Goal: Information Seeking & Learning: Stay updated

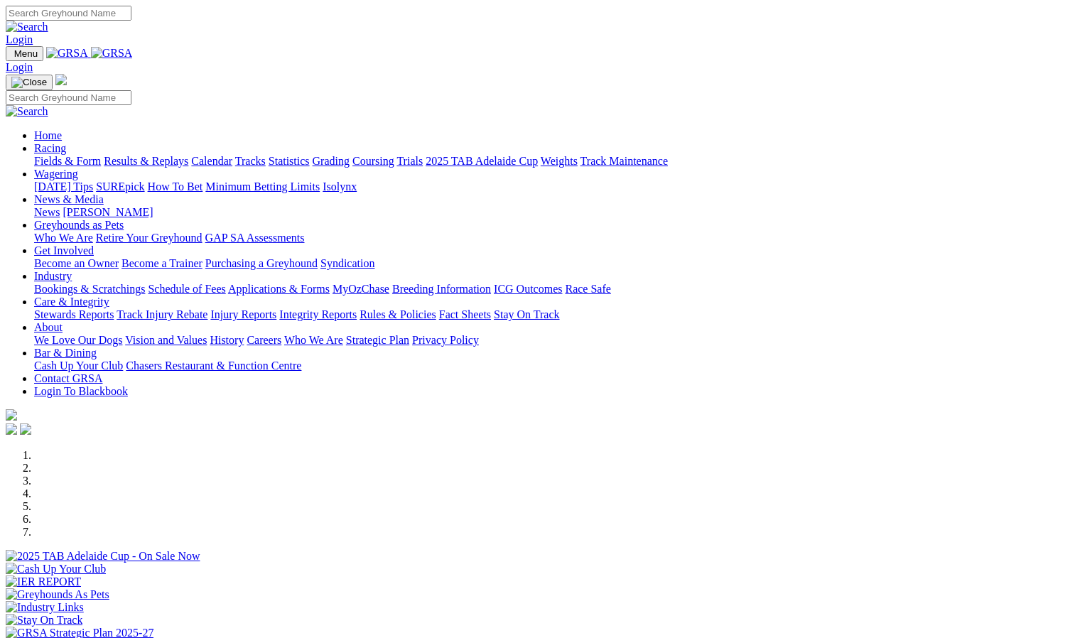
click at [104, 193] on link "News & Media" at bounding box center [69, 199] width 70 height 12
click at [60, 206] on link "News" at bounding box center [47, 212] width 26 height 12
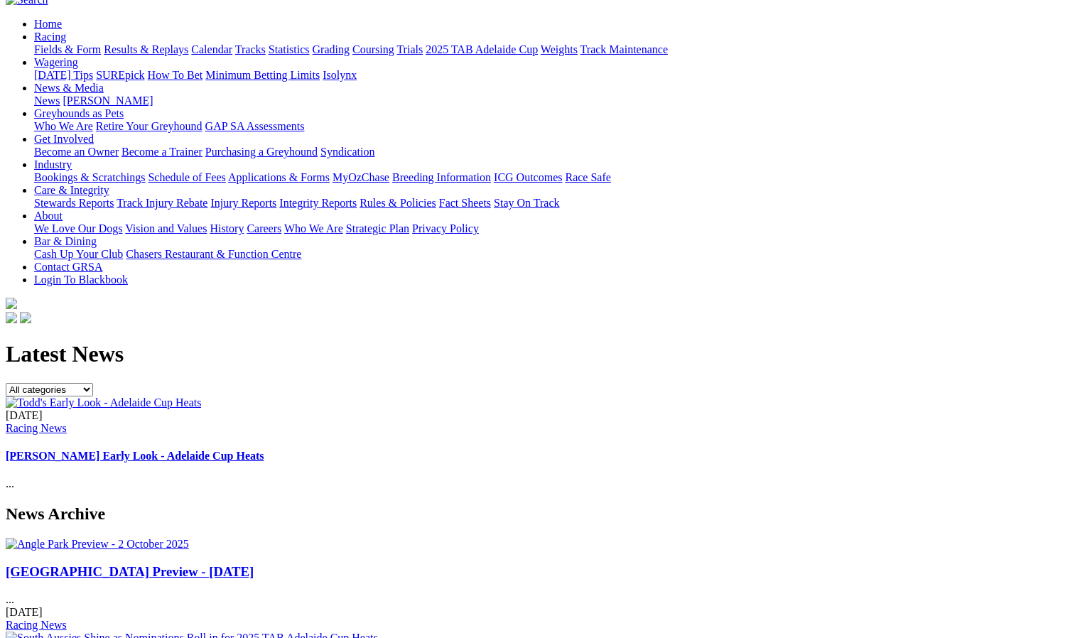
scroll to position [157, 0]
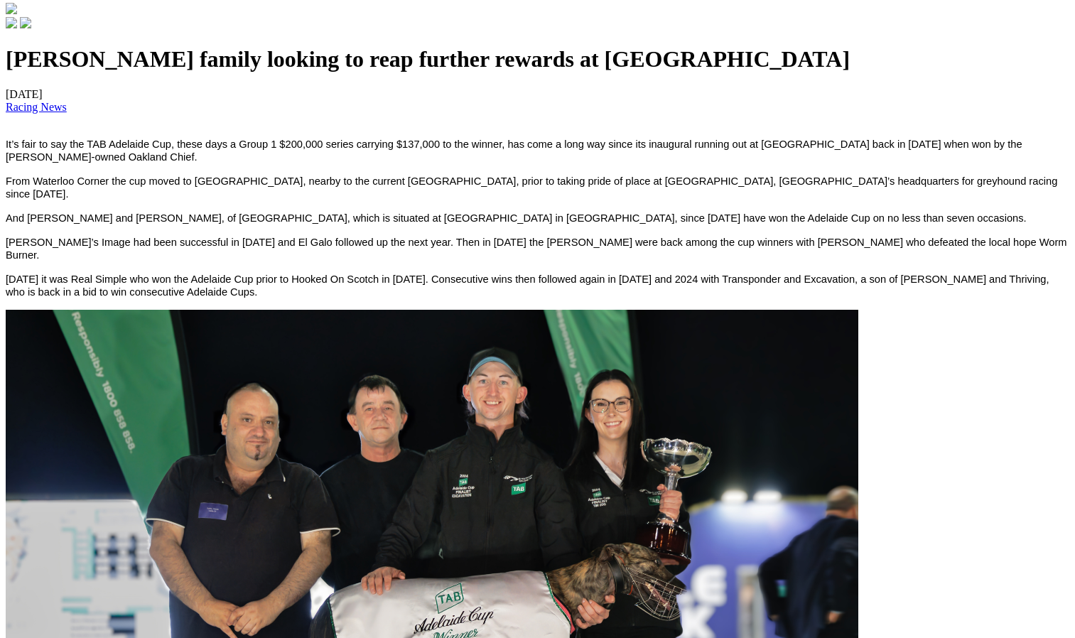
scroll to position [300, 0]
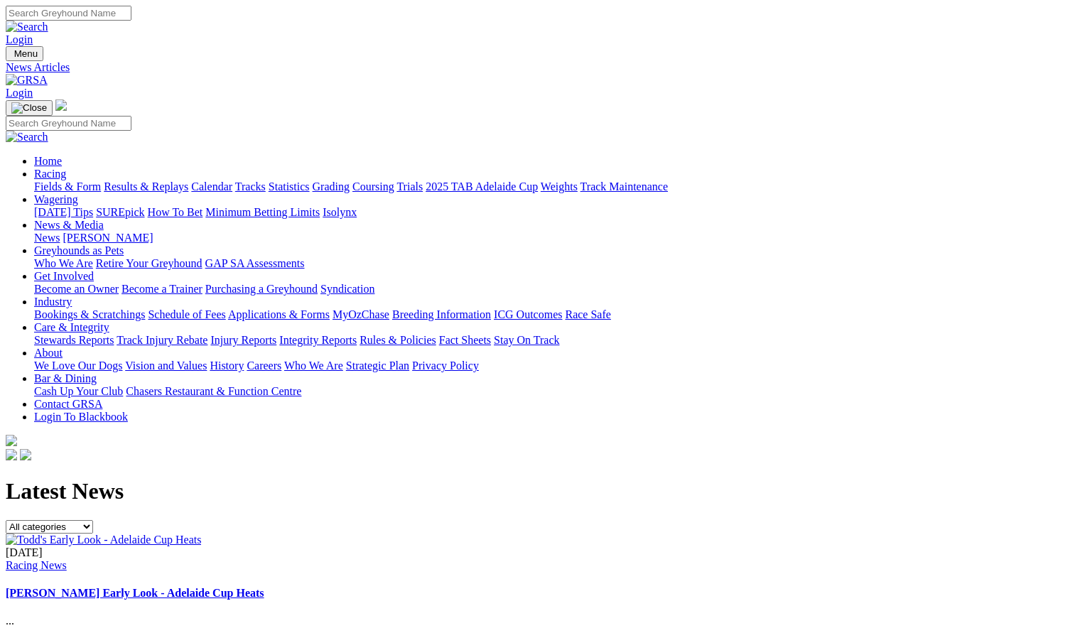
click at [201, 534] on img at bounding box center [103, 540] width 195 height 13
